Goal: Check status: Check status

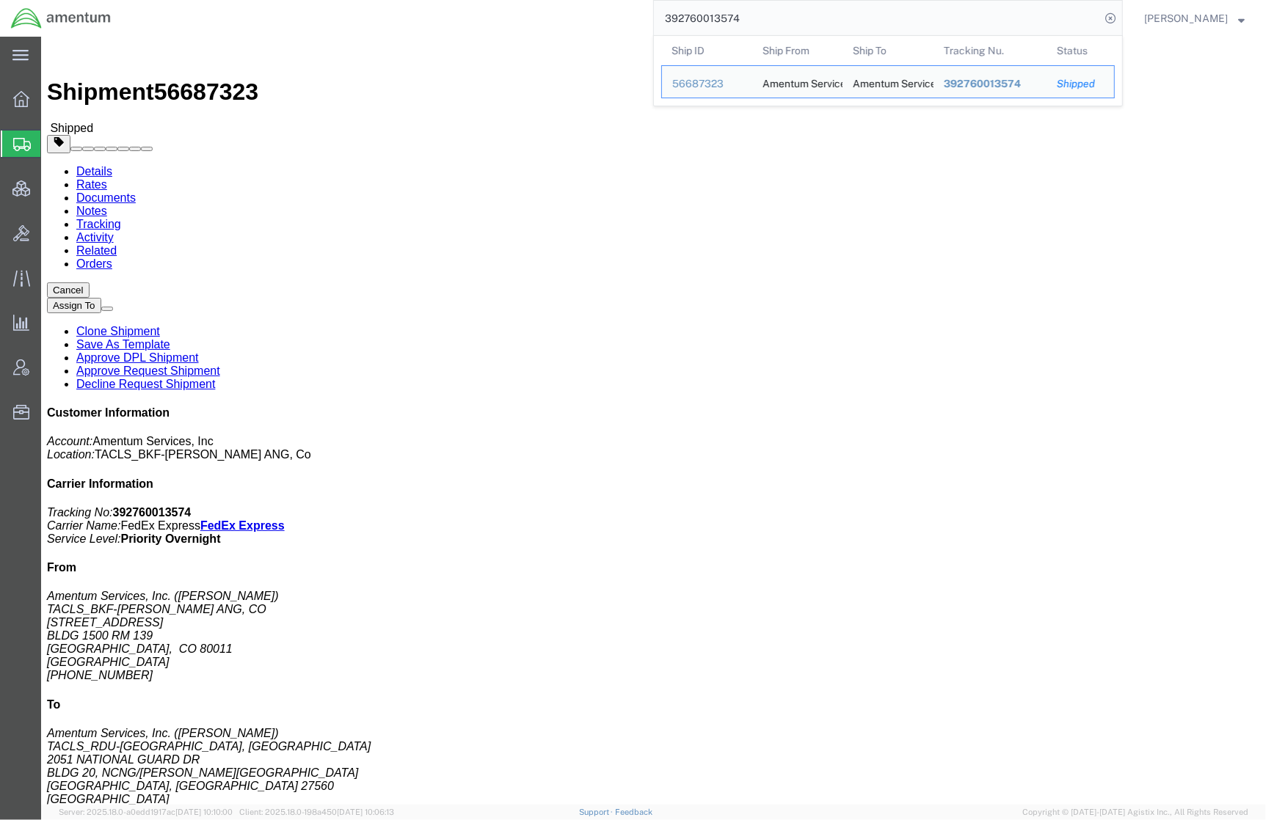
click at [428, 0] on html "main_menu Created with Sketch. Collapse Menu Overview Shipments Shipment Manage…" at bounding box center [633, 410] width 1266 height 820
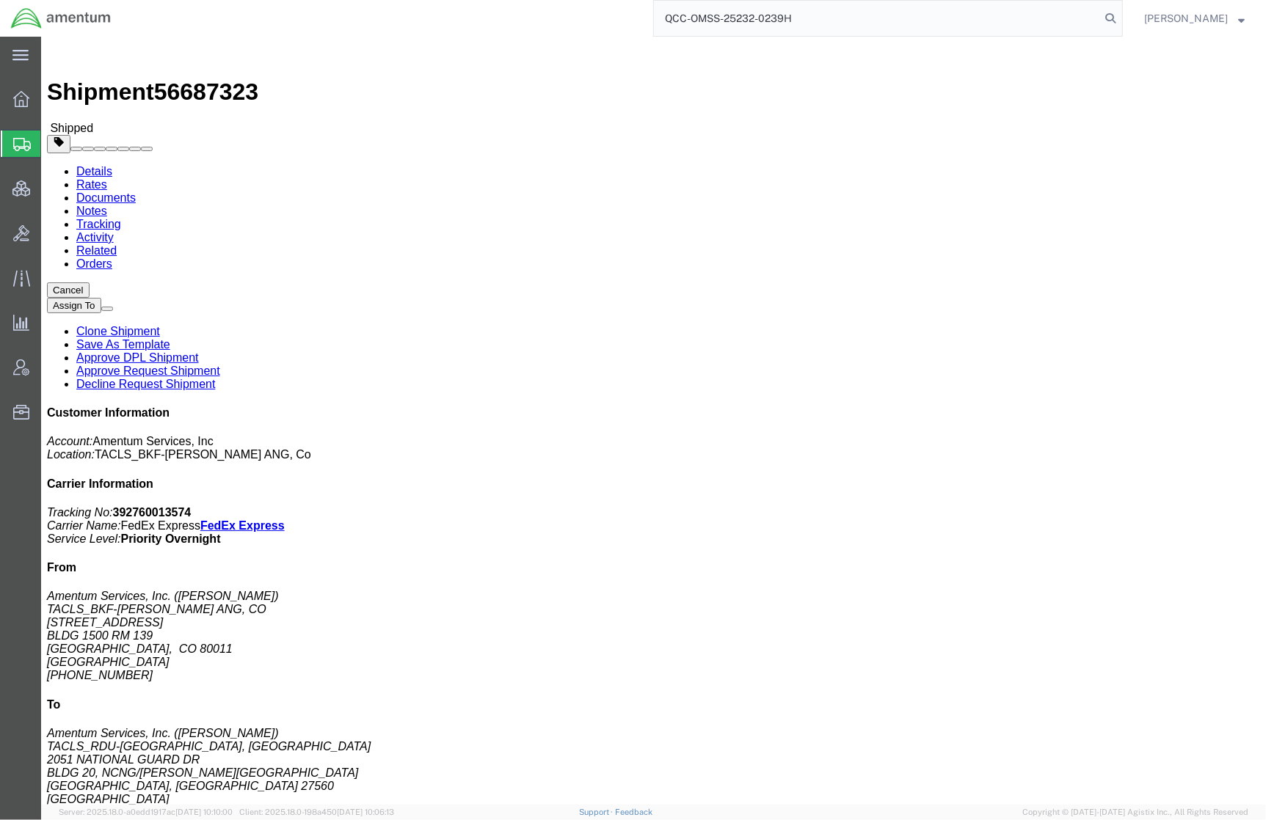
type input "QCC-OMSS-25232-0239H"
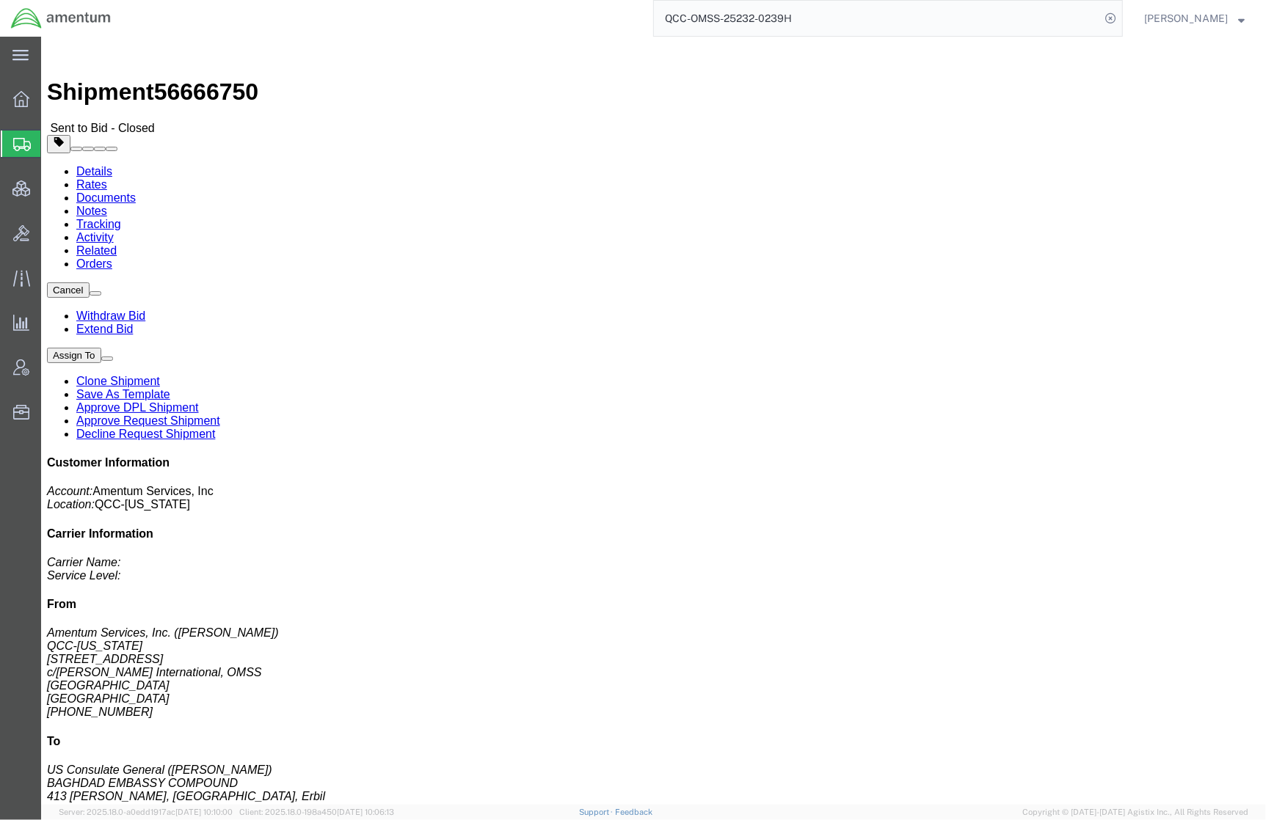
click link "Rates"
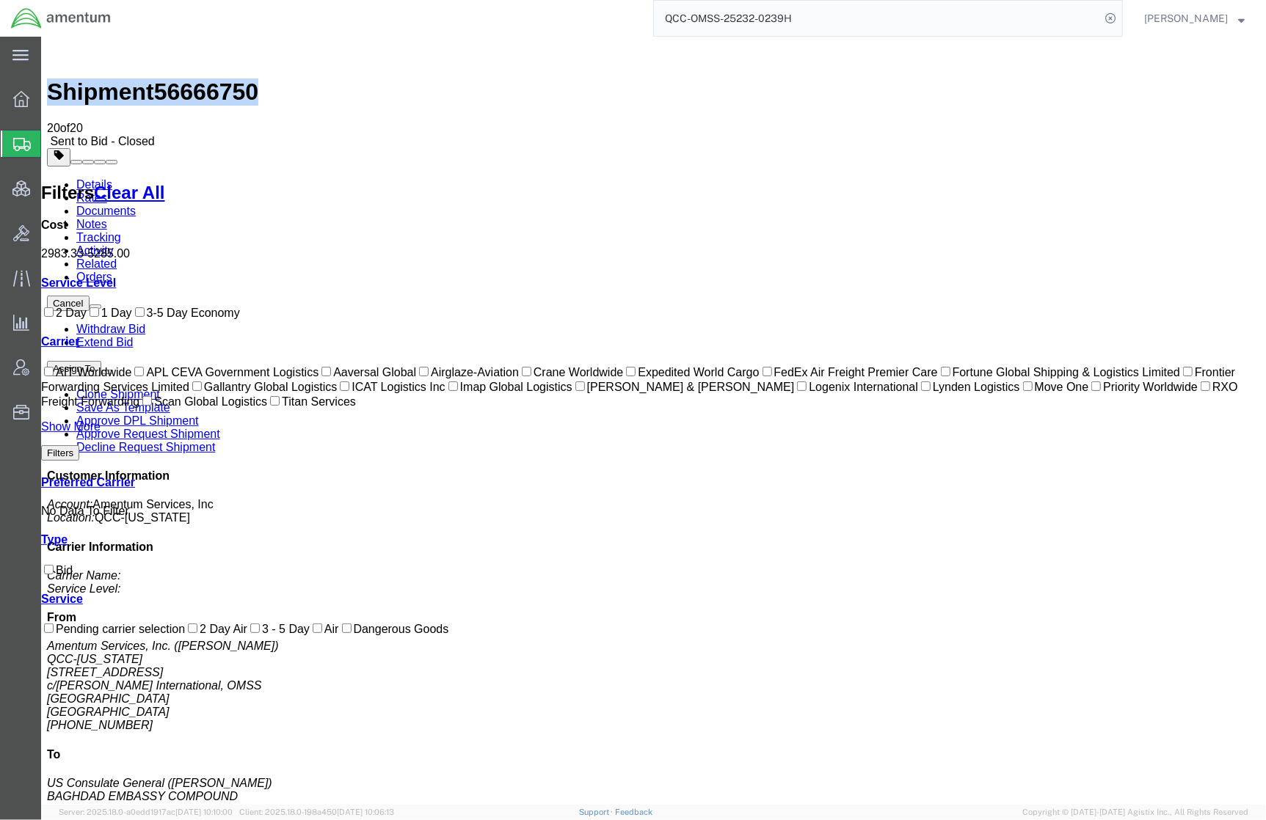
drag, startPoint x: 244, startPoint y: 43, endPoint x: 81, endPoint y: 50, distance: 163.0
click at [81, 50] on div "Shipment 56666750 20 of 20 Sent to Bid - Closed Details Rates Documents Notes T…" at bounding box center [652, 534] width 1213 height 985
copy h1 "Shipment 56666750"
click at [80, 178] on link "Details" at bounding box center [94, 184] width 36 height 12
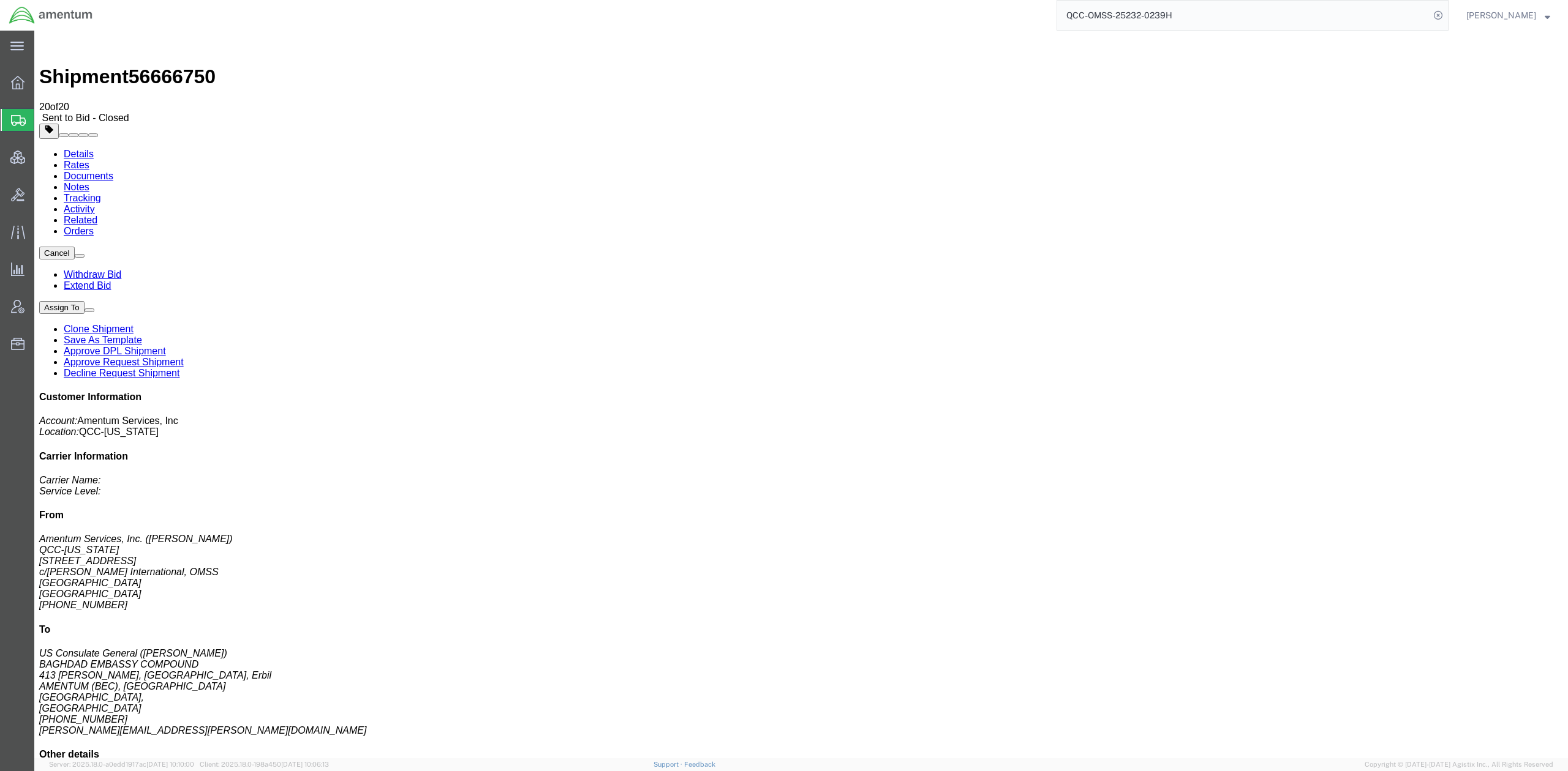
drag, startPoint x: 978, startPoint y: 134, endPoint x: 1147, endPoint y: 218, distance: 188.7
click p "Customer Ref: DCO-25241-167588 Booking Number: DCO-25241-167588 Department: OMS…"
copy p "Customer Ref: DCO-25241-167588 Booking Number: DCO-25241-167588 Department: OMS…"
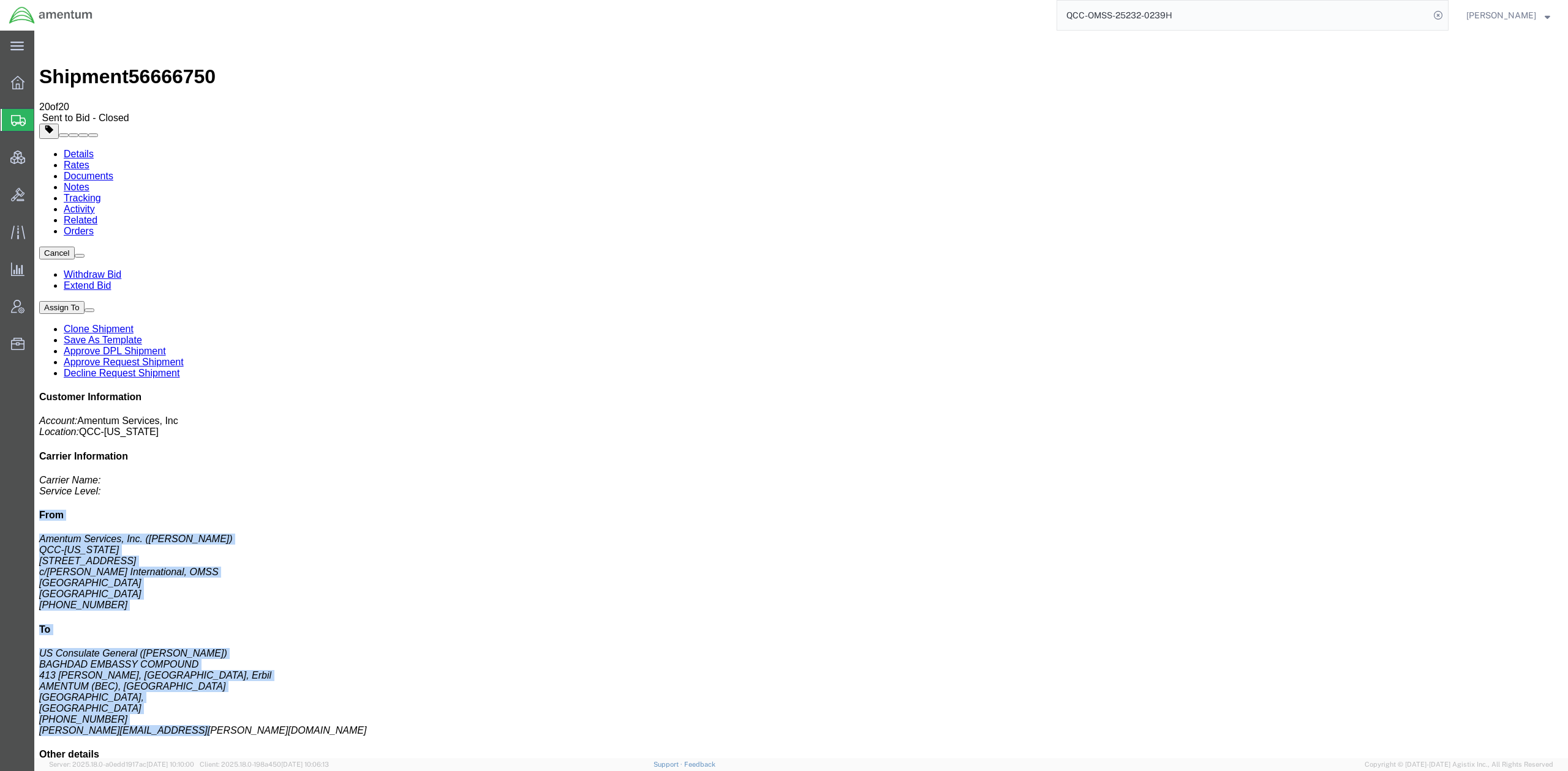
drag, startPoint x: 1302, startPoint y: 193, endPoint x: 1439, endPoint y: 409, distance: 255.8
click div "Customer Information Account: Amentum Services, Inc Location: [GEOGRAPHIC_DATA]…"
copy div "From Amentum Services, Inc. ([PERSON_NAME]) QCC-[US_STATE] [STREET_ADDRESS][PER…"
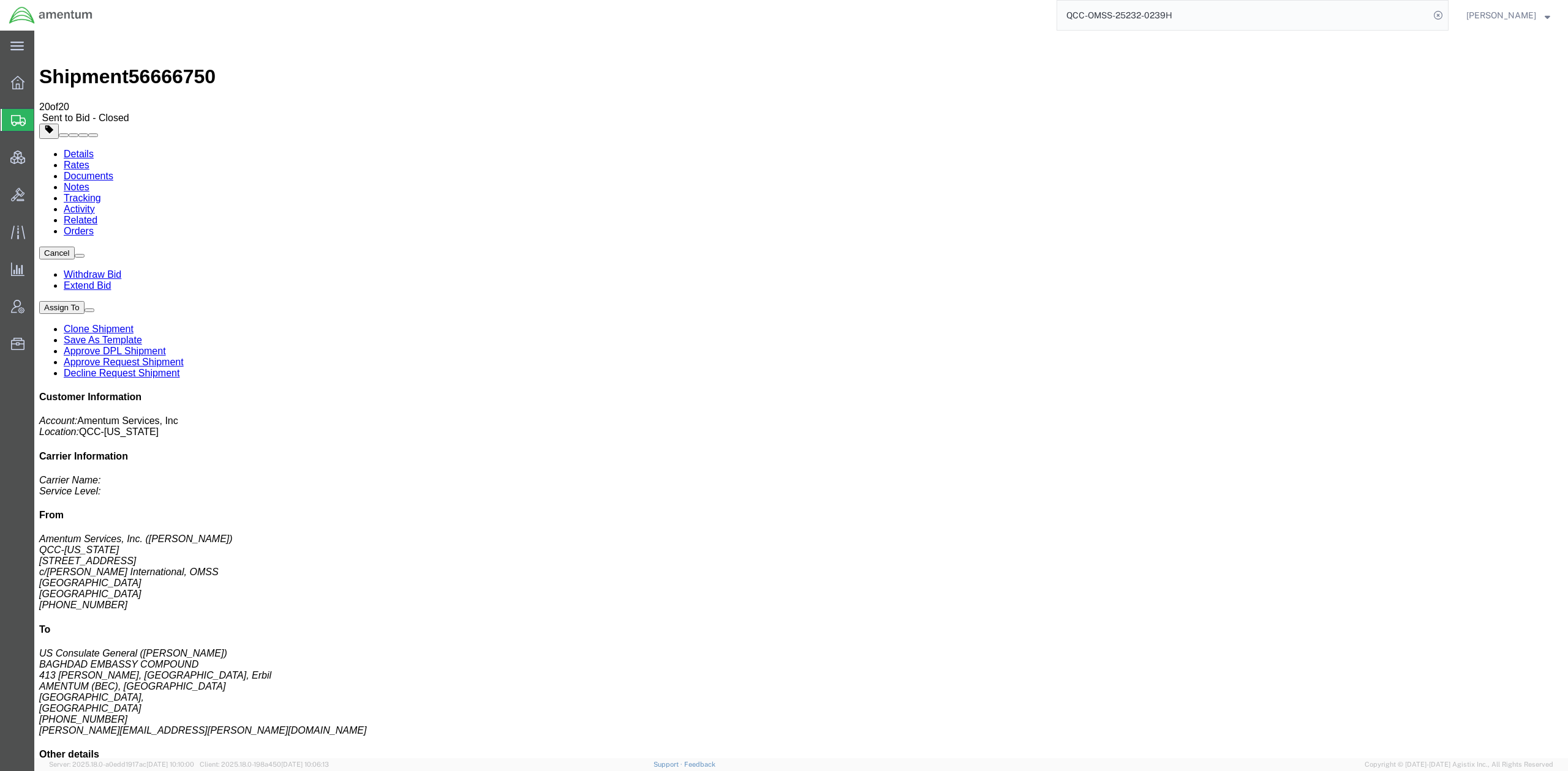
click div "# 1 1 Your Packaging Total weight: 7.00 LBS Dimensions: L 12.00 x W 12.00 x H 1…"
click link "Documents"
checkbox input "true"
drag, startPoint x: 246, startPoint y: 223, endPoint x: 107, endPoint y: 222, distance: 139.0
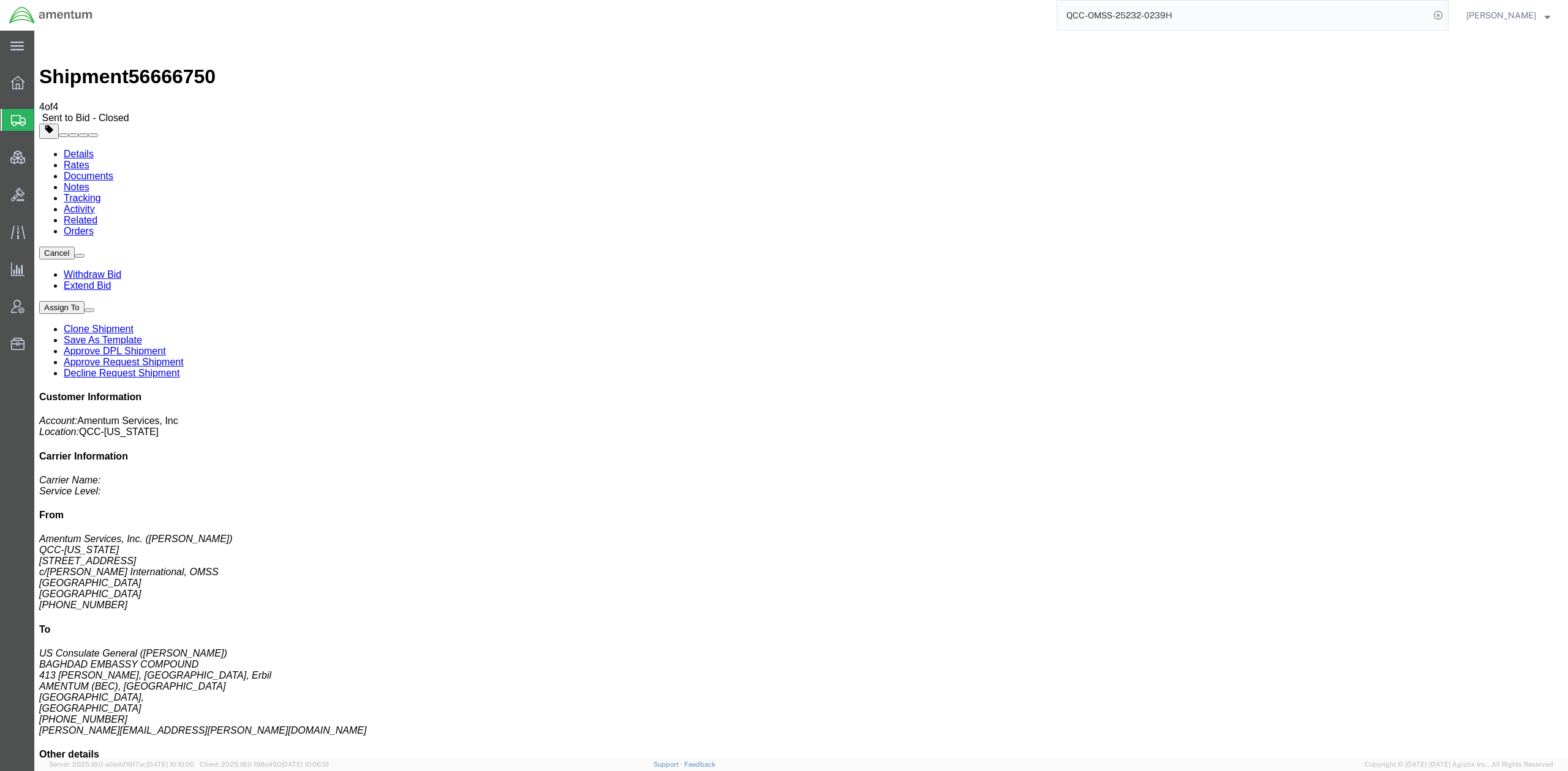
copy td "QCC-OMSS-25232-0239H - DGD"
click at [89, 160] on link "Rates" at bounding box center [76, 165] width 26 height 10
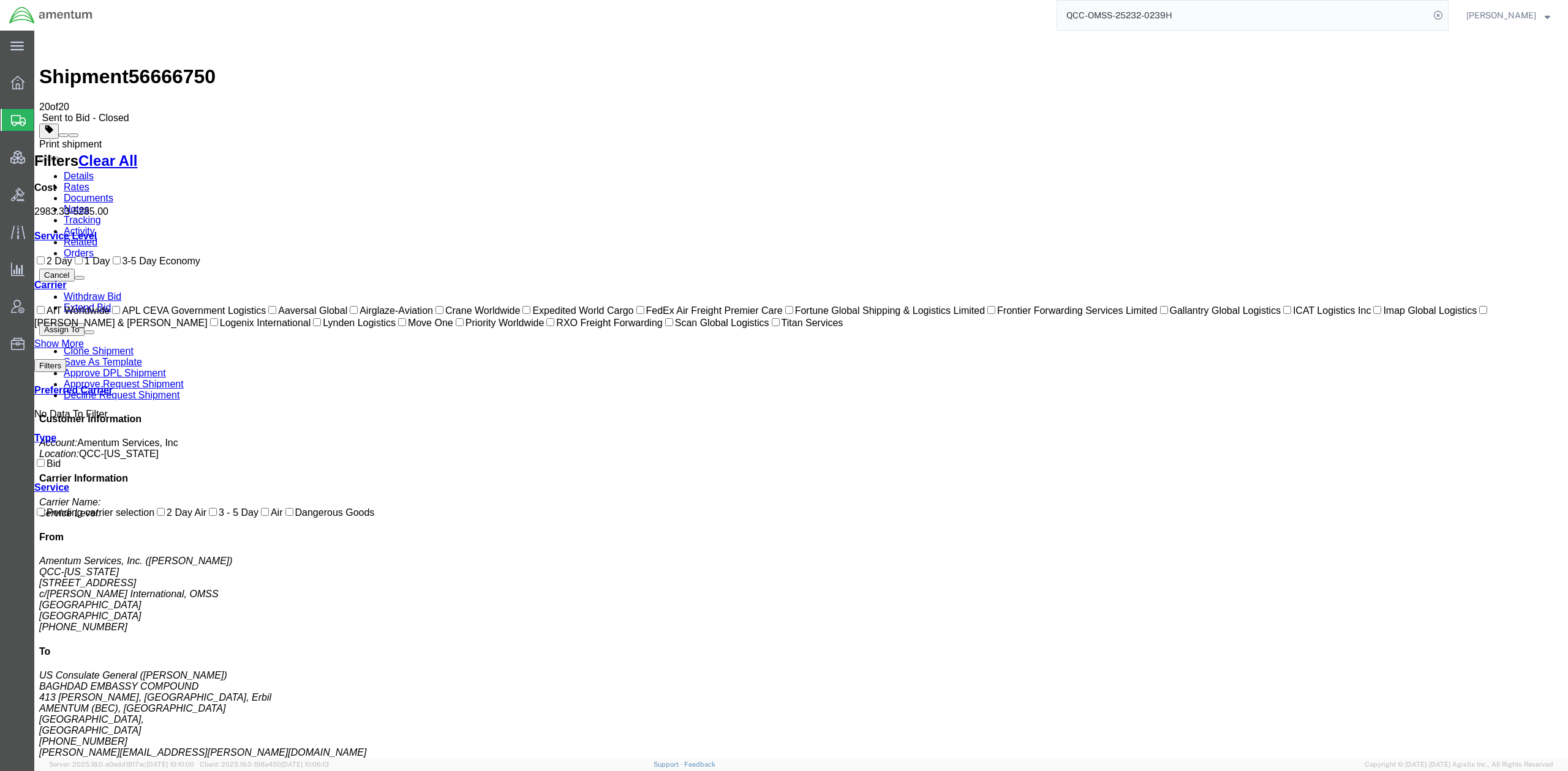
click at [73, 135] on span at bounding box center [73, 135] width 0 height 0
